Goal: Transaction & Acquisition: Purchase product/service

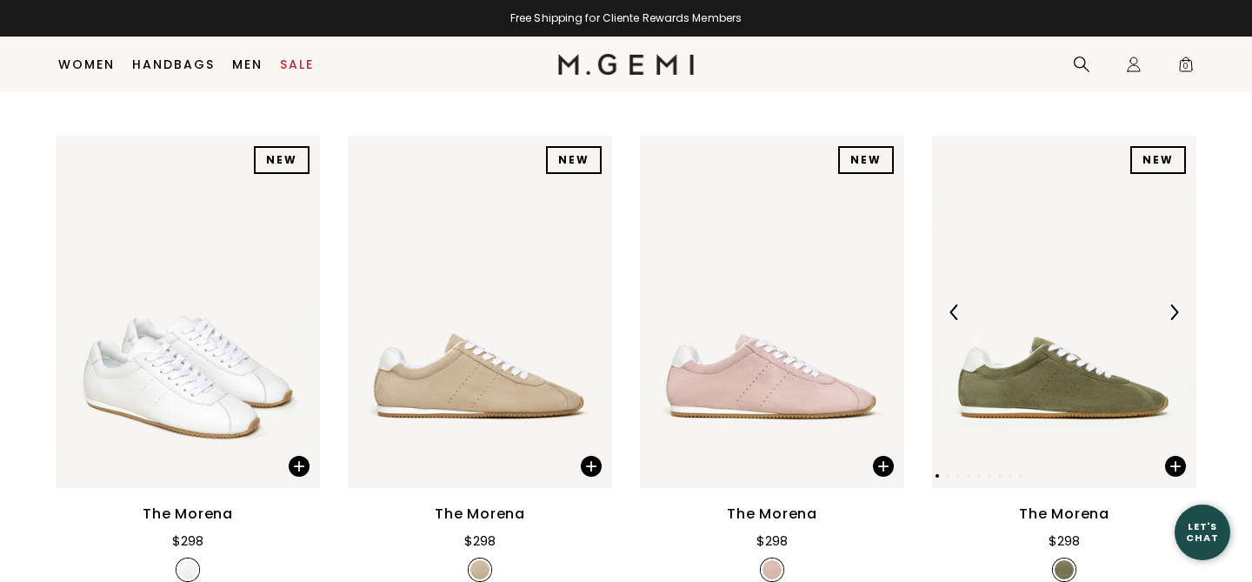
scroll to position [909, 0]
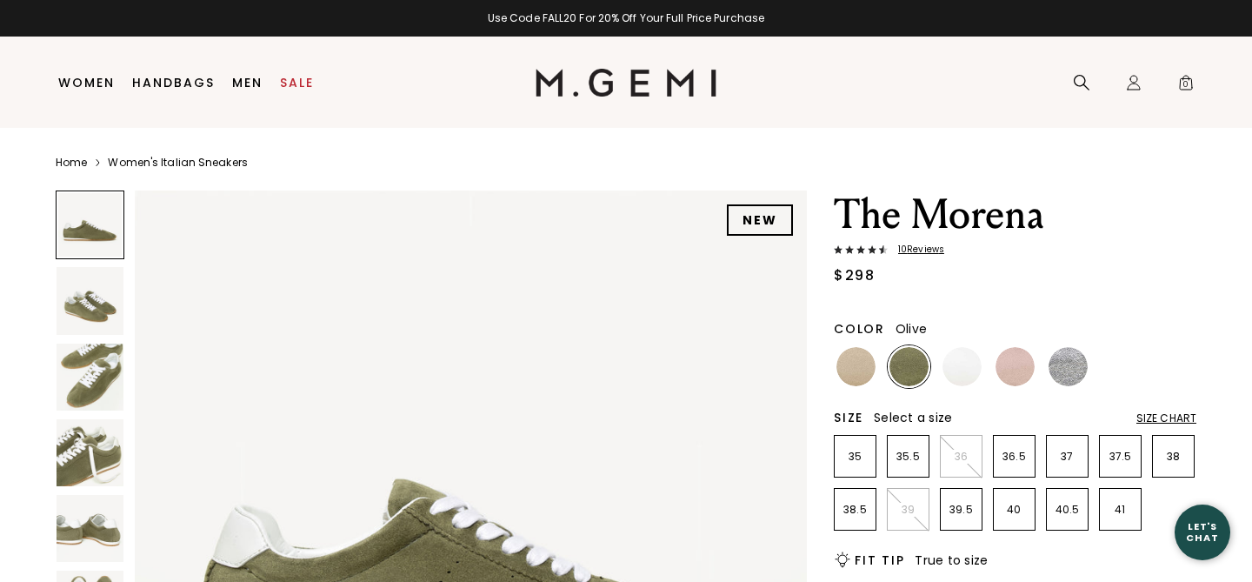
click at [94, 297] on img at bounding box center [90, 300] width 67 height 67
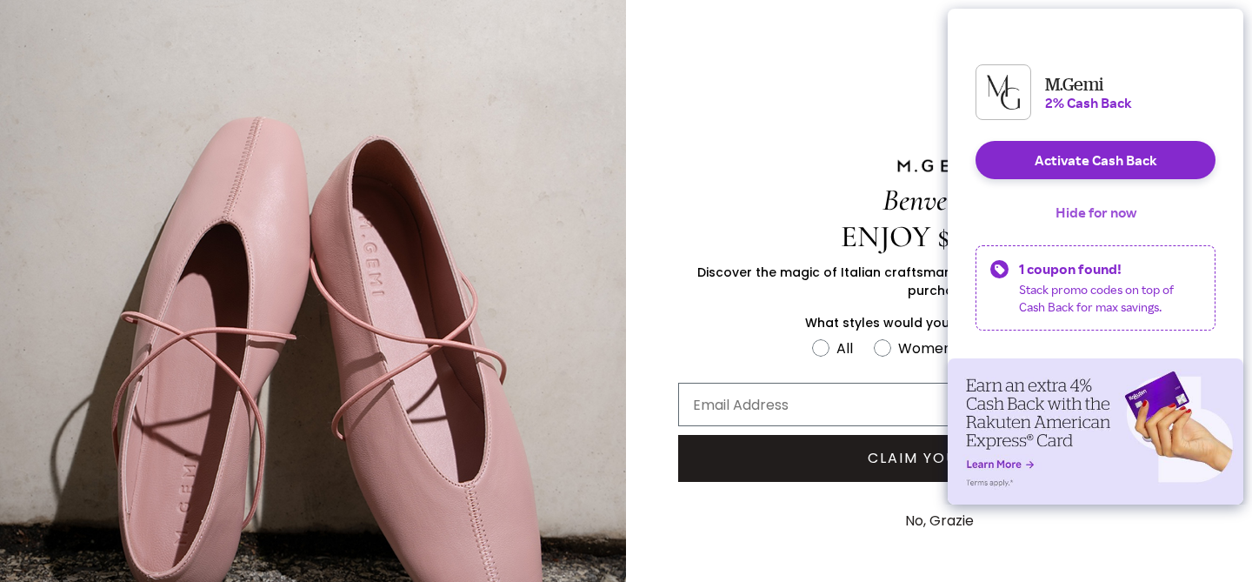
click at [1097, 231] on button "Hide for now" at bounding box center [1096, 212] width 109 height 38
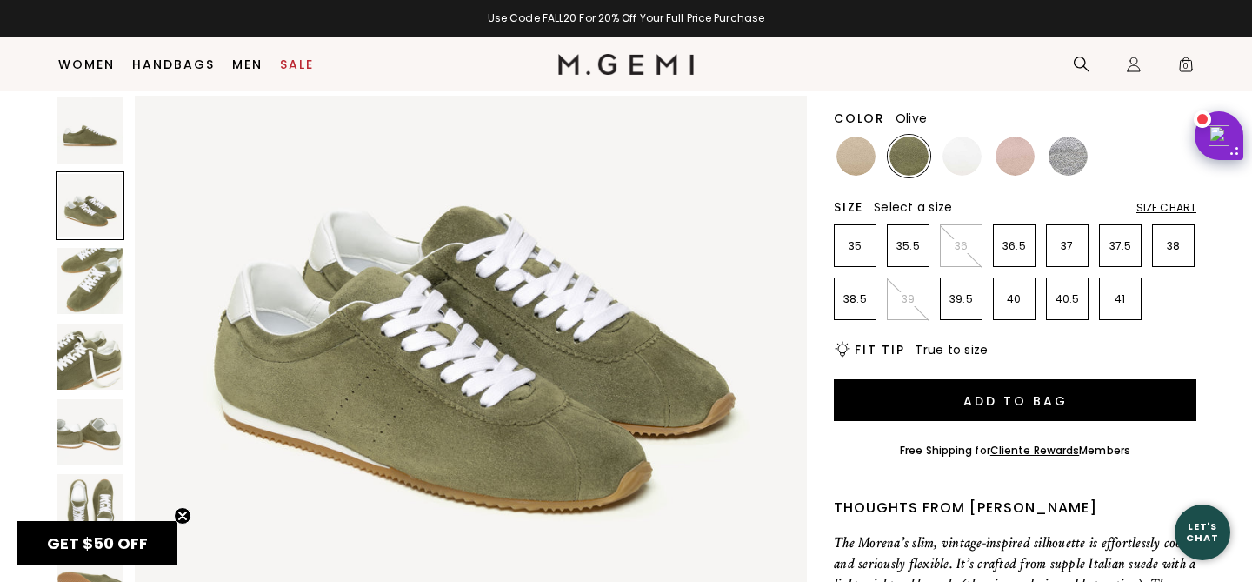
scroll to position [817, 0]
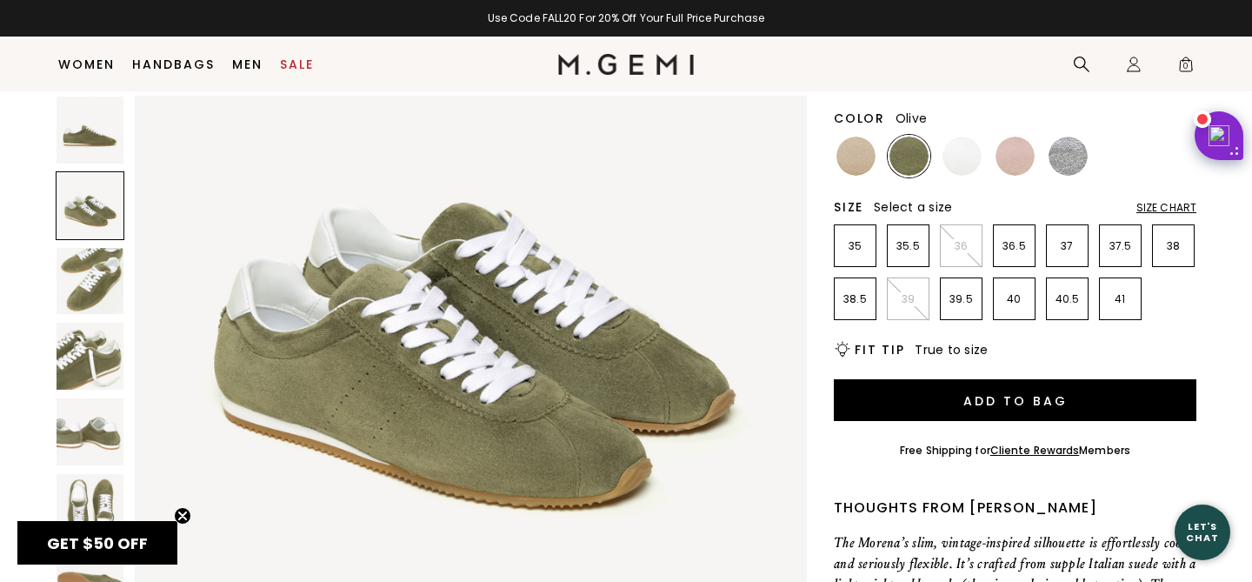
click at [103, 266] on img at bounding box center [90, 281] width 67 height 67
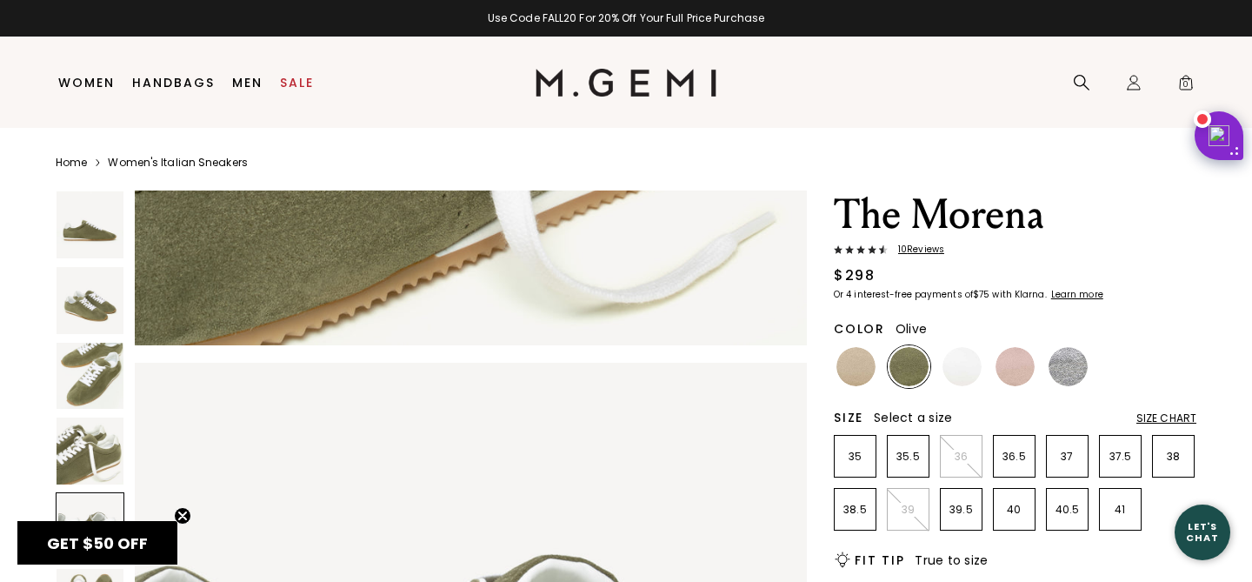
scroll to position [2391, 0]
